Goal: Information Seeking & Learning: Check status

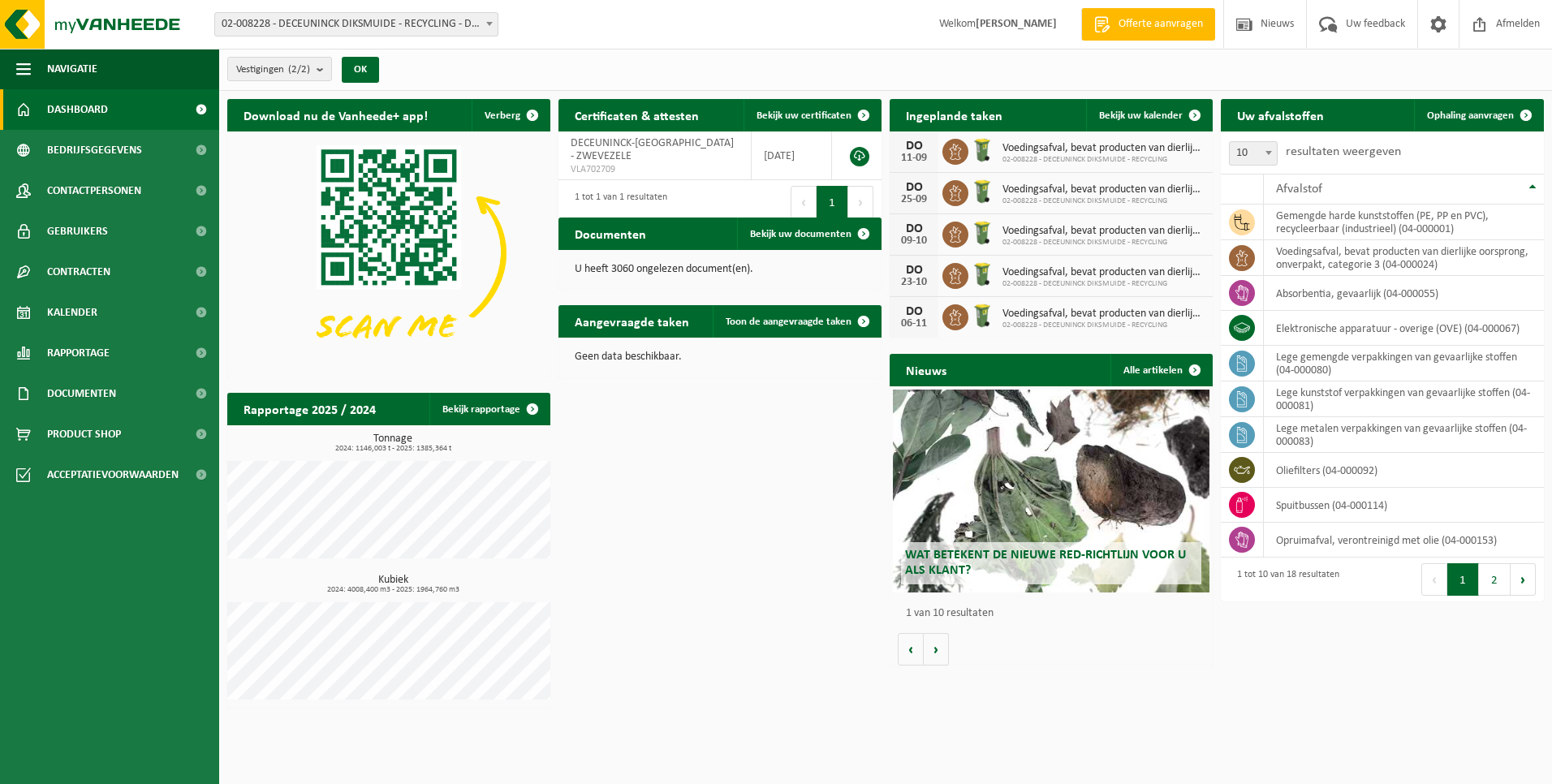
click at [97, 116] on span "Dashboard" at bounding box center [76, 110] width 61 height 41
click at [79, 356] on span "Rapportage" at bounding box center [77, 353] width 62 height 41
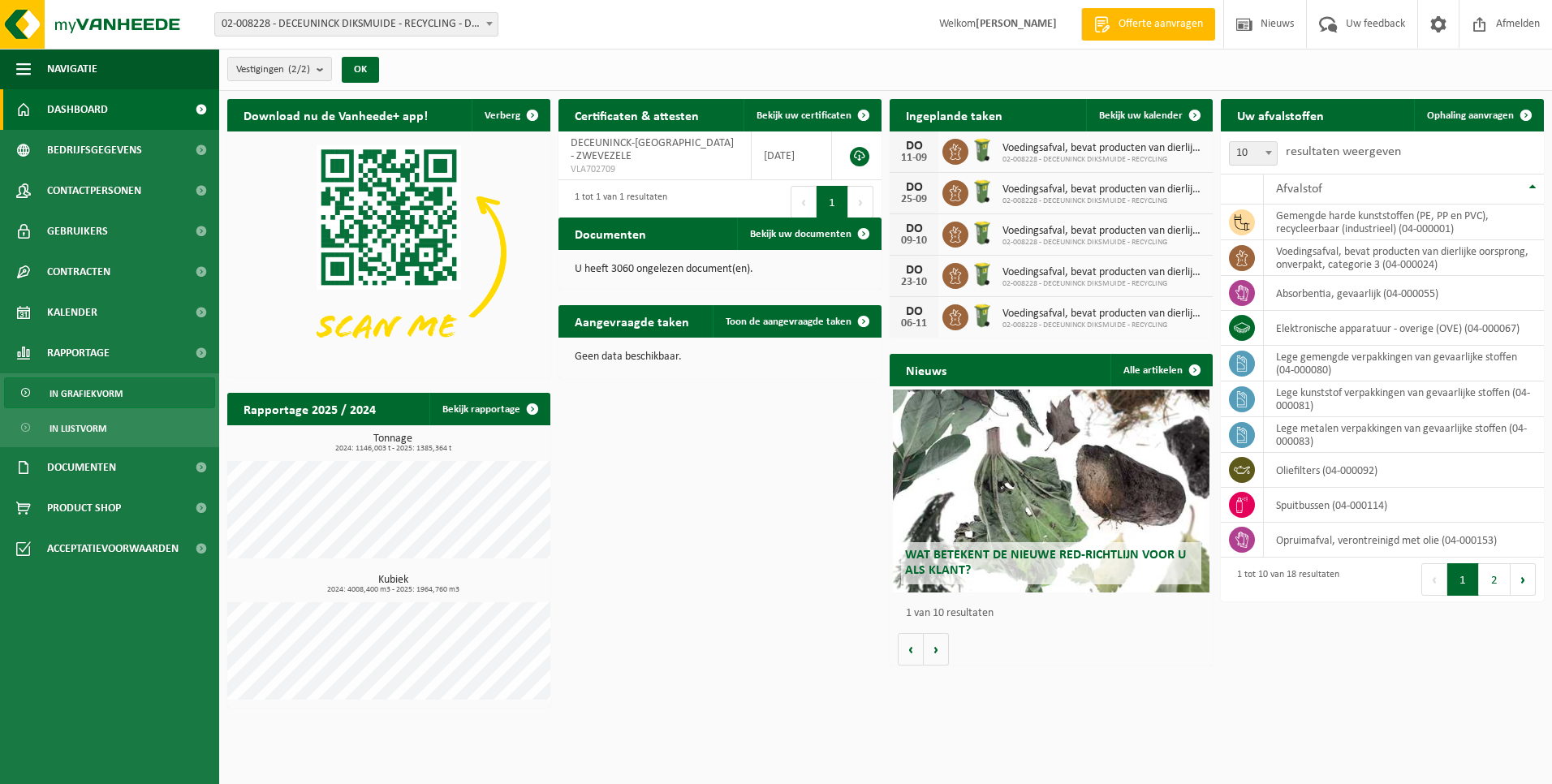
click at [76, 392] on span "In grafiekvorm" at bounding box center [86, 393] width 73 height 31
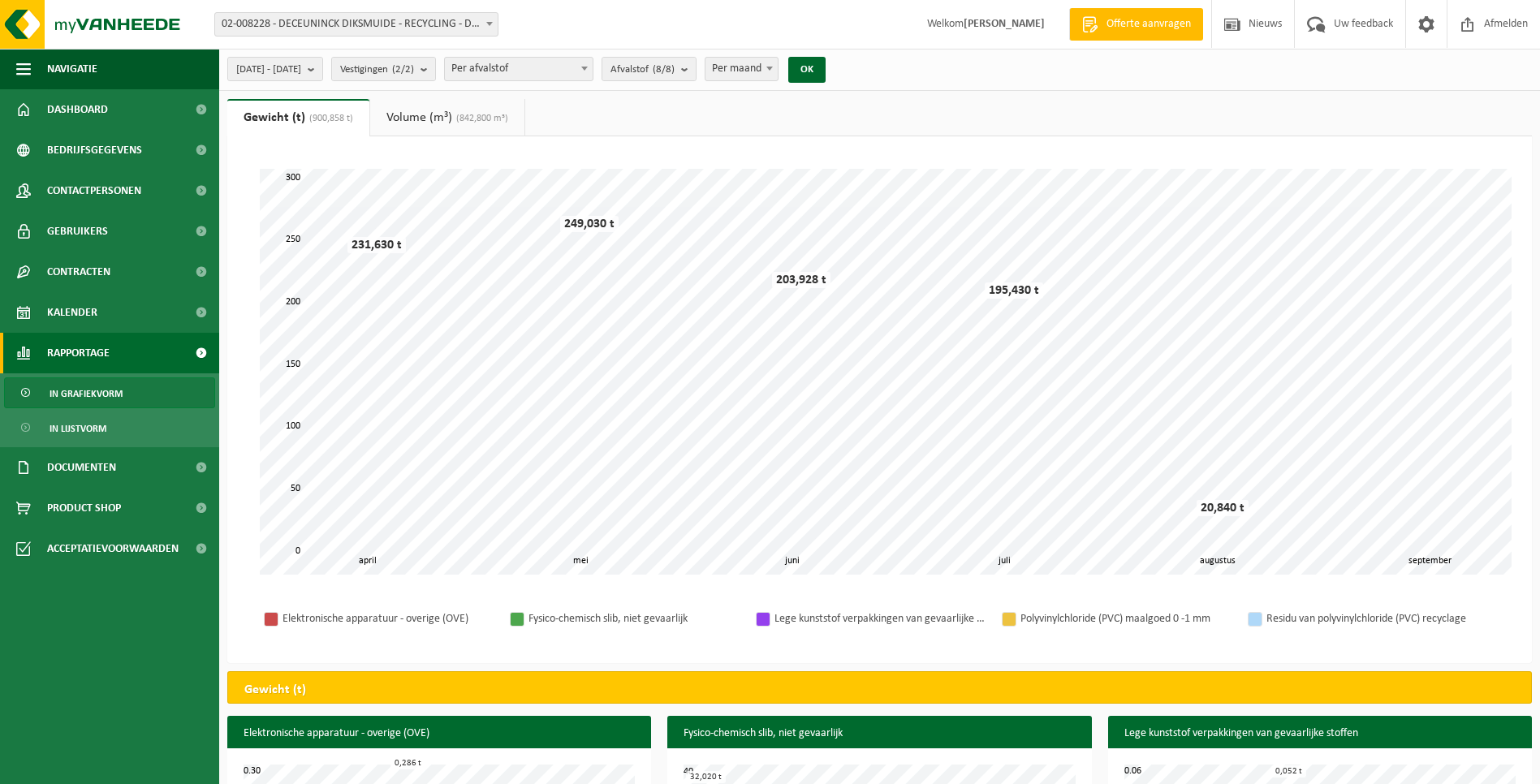
click at [592, 66] on span "Per afvalstof" at bounding box center [519, 69] width 147 height 22
click at [764, 134] on ul "Gewicht (t) (900,858 t) Volume (m³) (842,800 m³)" at bounding box center [880, 117] width 1304 height 37
click at [778, 72] on span at bounding box center [769, 68] width 16 height 21
click at [322, 71] on b "submit" at bounding box center [315, 69] width 15 height 22
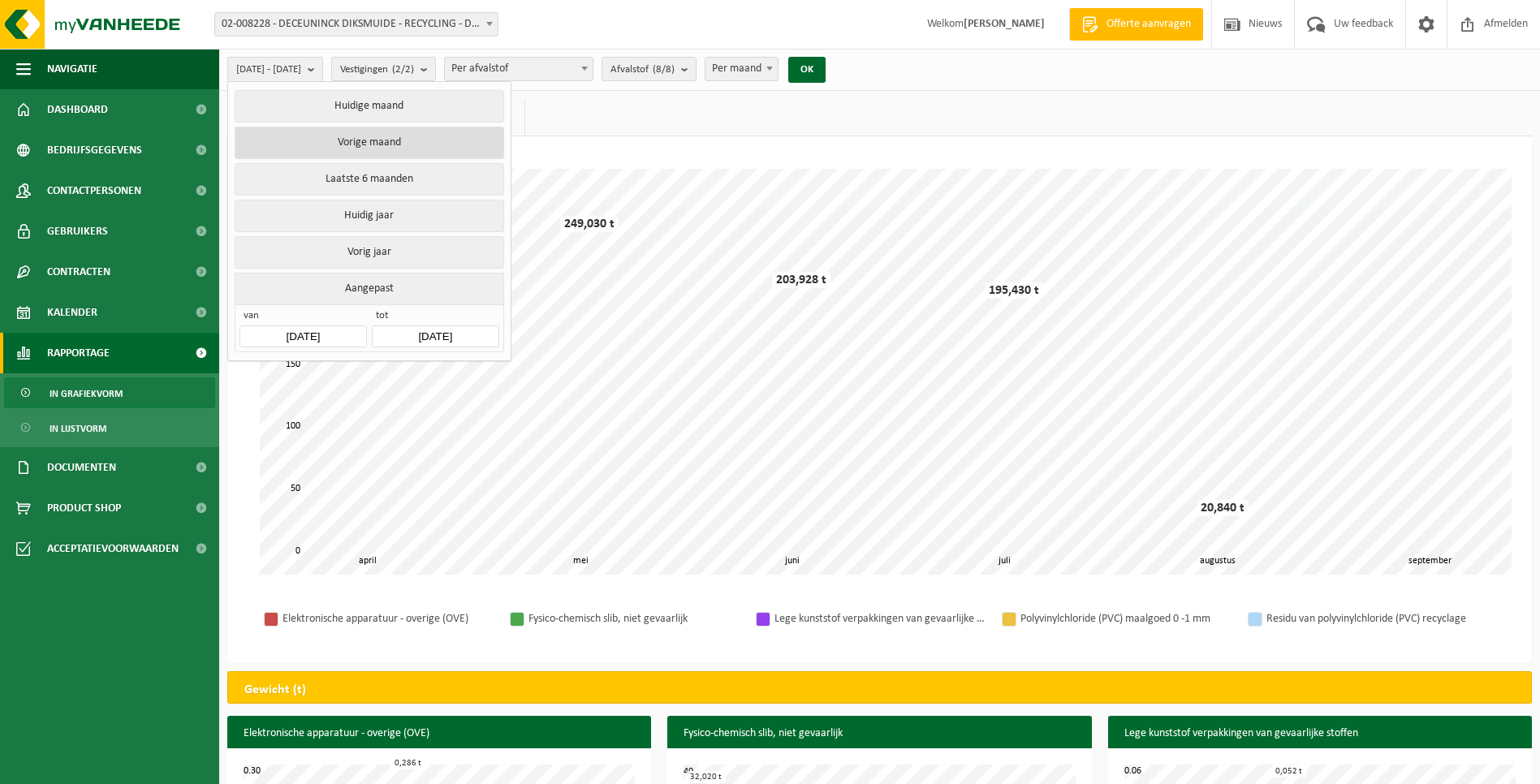
click at [407, 144] on button "Vorige maand" at bounding box center [369, 143] width 269 height 33
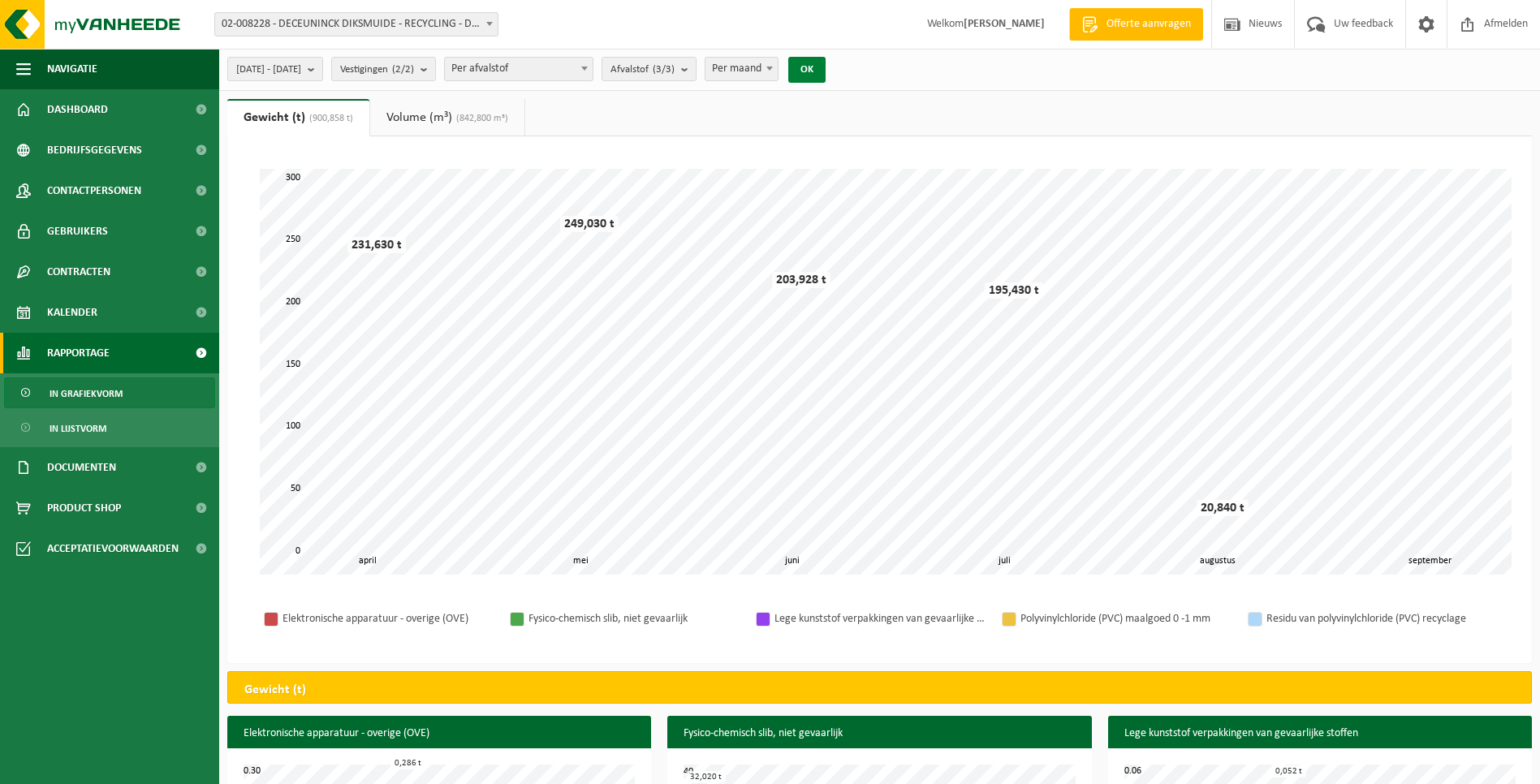
click at [825, 65] on button "OK" at bounding box center [807, 70] width 37 height 26
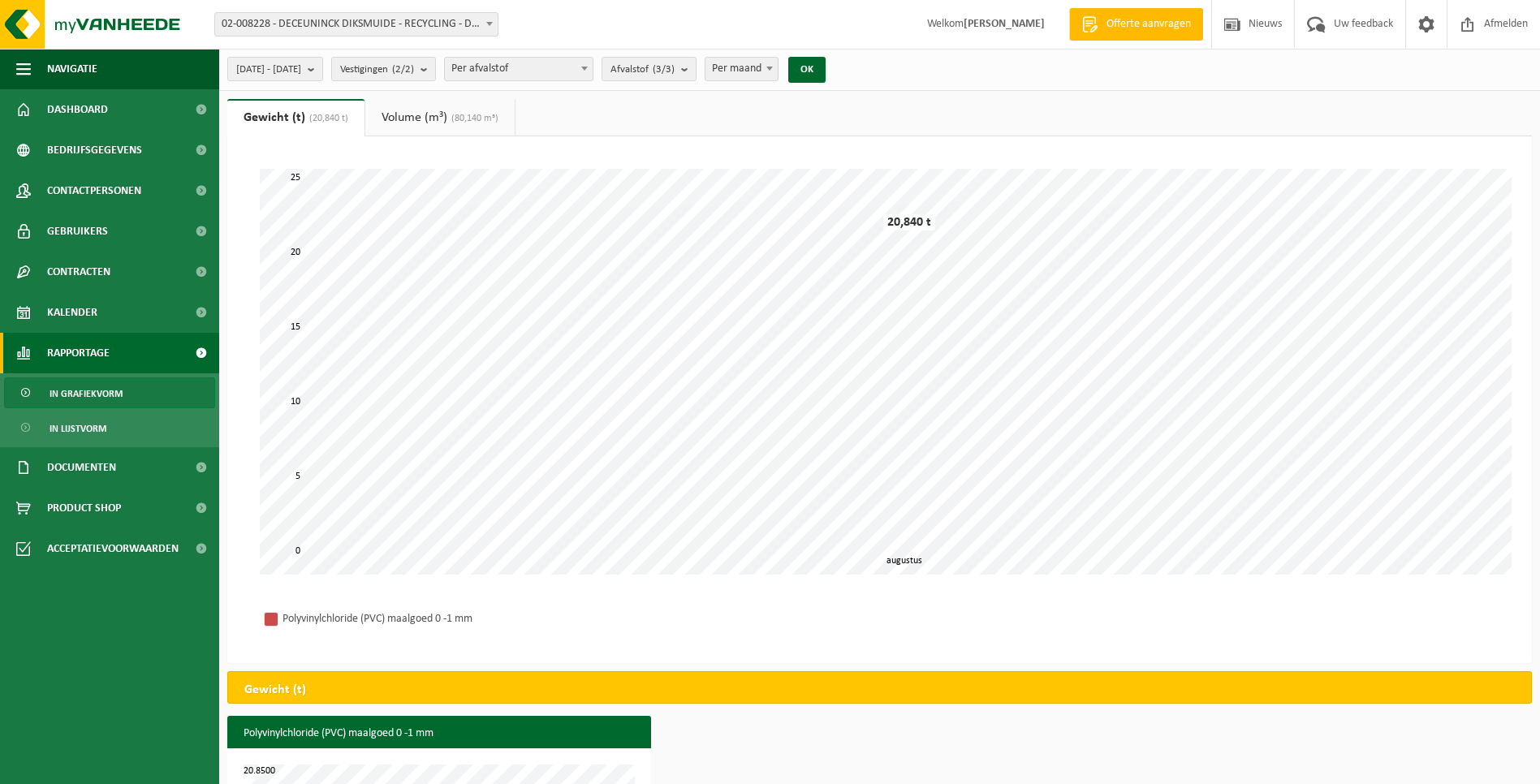
click at [1316, 104] on ul "Gewicht (t) (20,840 t) Volume (m³) (80,140 m³)" at bounding box center [880, 117] width 1304 height 37
click at [994, 26] on strong "[PERSON_NAME]" at bounding box center [1004, 23] width 81 height 12
click at [1496, 29] on span "Afmelden" at bounding box center [1505, 23] width 52 height 48
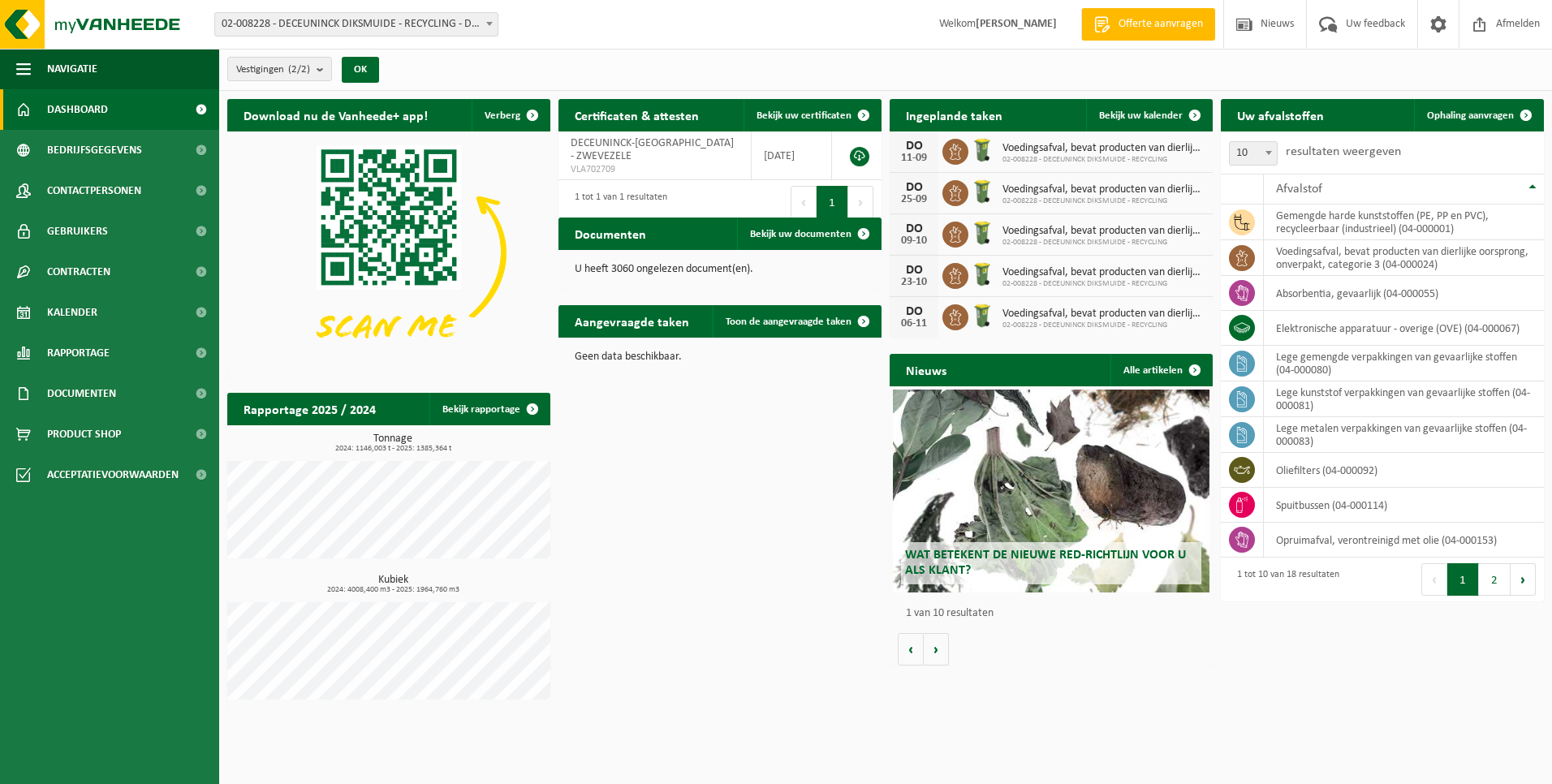
click at [1168, 719] on html "Vestiging: 02-008228 - DECEUNINCK DIKSMUIDE - RECYCLING - DIKSMUIDE 10-845336 -…" at bounding box center [776, 392] width 1552 height 784
